Goal: Information Seeking & Learning: Learn about a topic

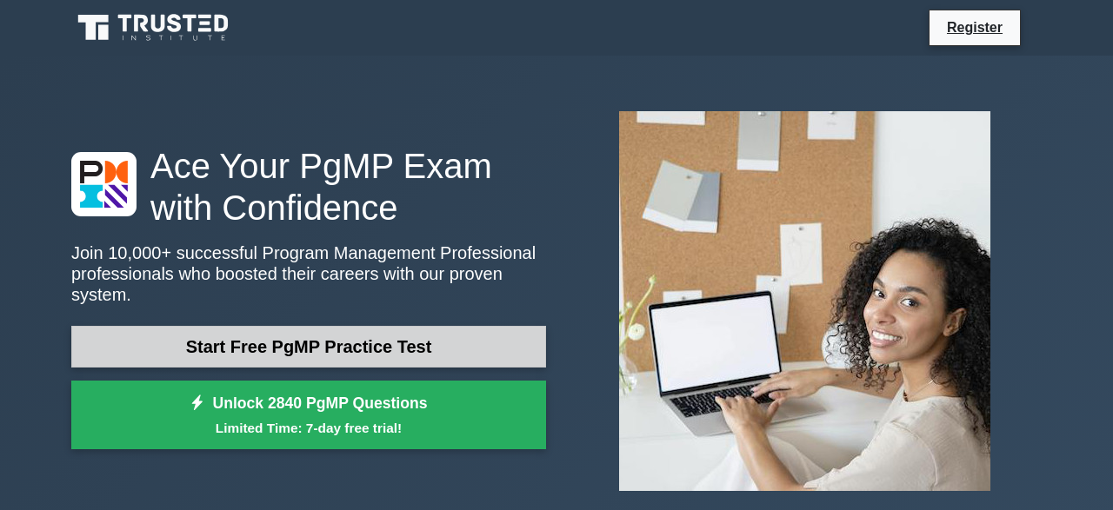
click at [470, 346] on link "Start Free PgMP Practice Test" at bounding box center [308, 347] width 475 height 42
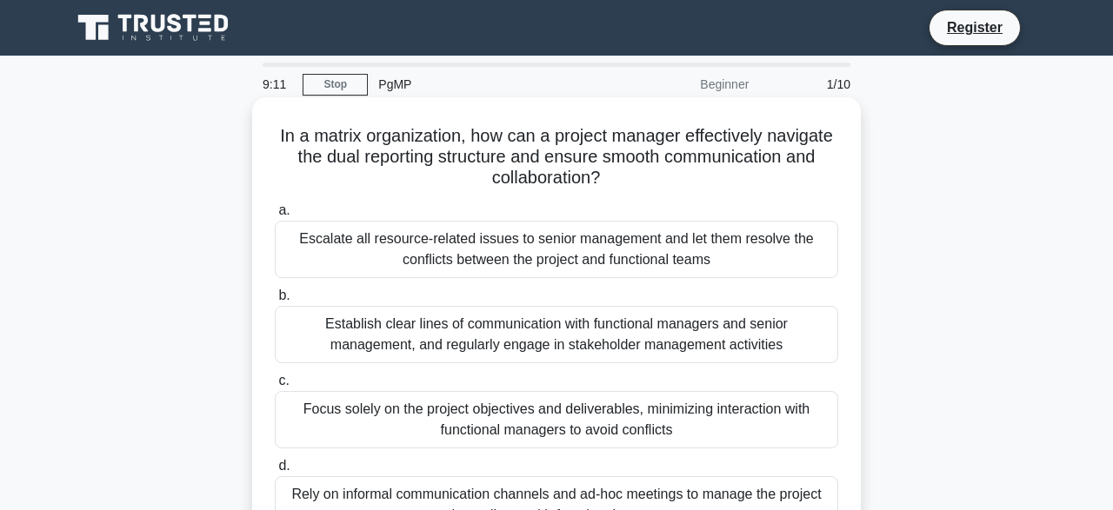
click at [566, 312] on div "Establish clear lines of communication with functional managers and senior mana…" at bounding box center [556, 334] width 563 height 57
click at [275, 302] on input "b. Establish clear lines of communication with functional managers and senior m…" at bounding box center [275, 295] width 0 height 11
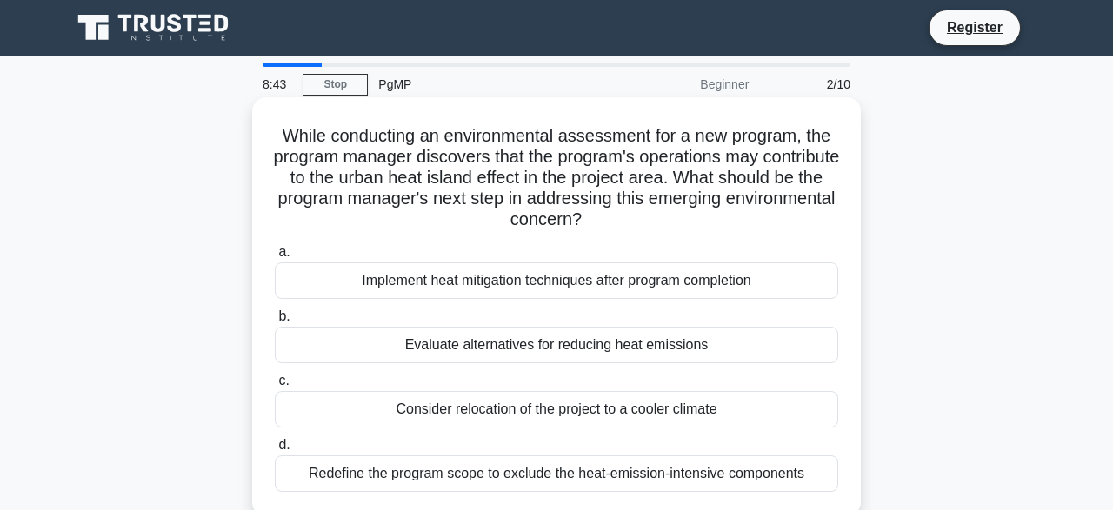
click at [446, 343] on div "Evaluate alternatives for reducing heat emissions" at bounding box center [556, 345] width 563 height 37
click at [275, 323] on input "b. Evaluate alternatives for reducing heat emissions" at bounding box center [275, 316] width 0 height 11
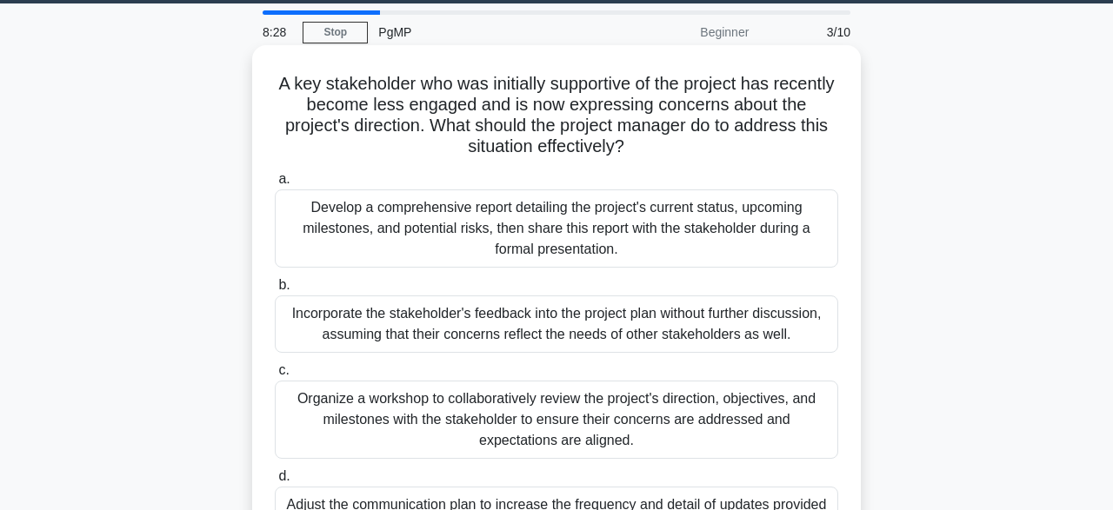
scroll to position [45, 0]
